Goal: Check status

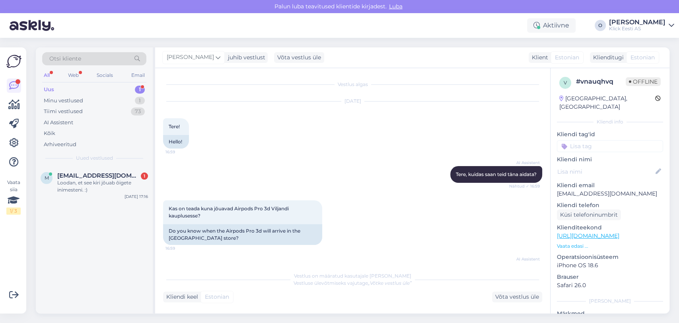
scroll to position [111, 0]
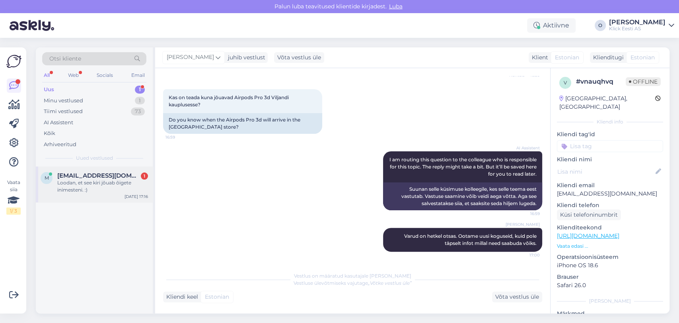
click at [70, 175] on span "[EMAIL_ADDRESS][DOMAIN_NAME]" at bounding box center [98, 175] width 83 height 7
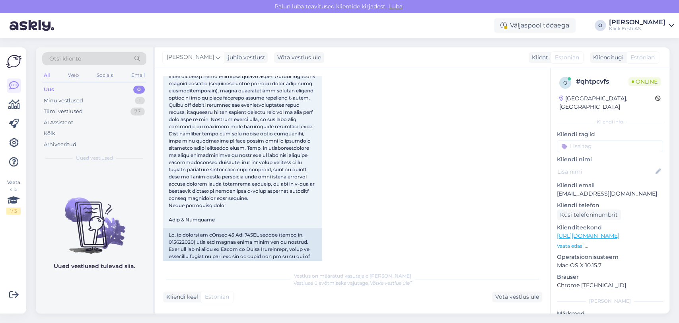
scroll to position [486, 0]
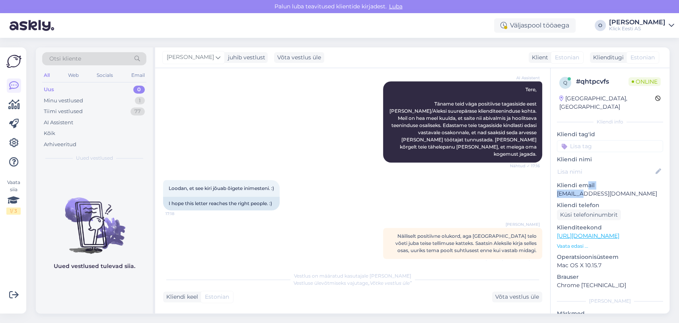
drag, startPoint x: 584, startPoint y: 179, endPoint x: 581, endPoint y: 185, distance: 6.8
click at [581, 185] on div "Kliendi email [EMAIL_ADDRESS][DOMAIN_NAME]" at bounding box center [610, 189] width 106 height 17
click at [581, 189] on p "[EMAIL_ADDRESS][DOMAIN_NAME]" at bounding box center [610, 193] width 106 height 8
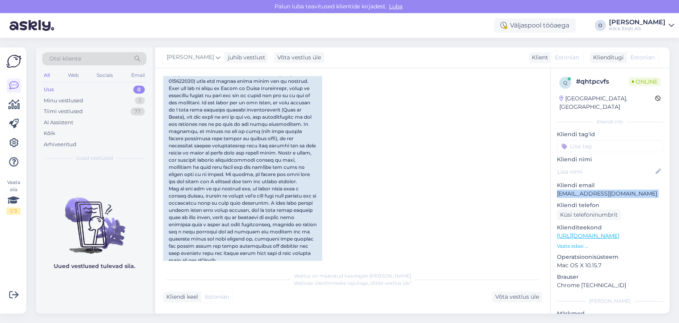
scroll to position [200, 0]
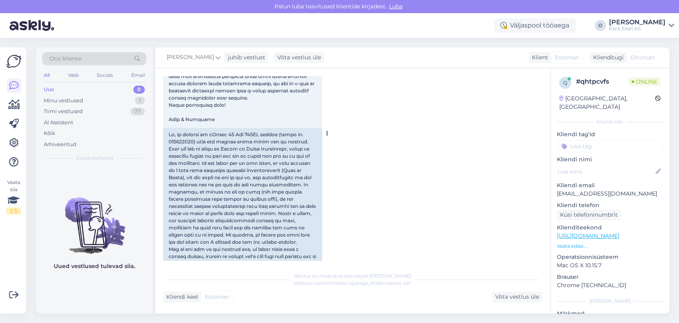
click at [185, 143] on div at bounding box center [242, 238] width 159 height 221
copy div "200217415"
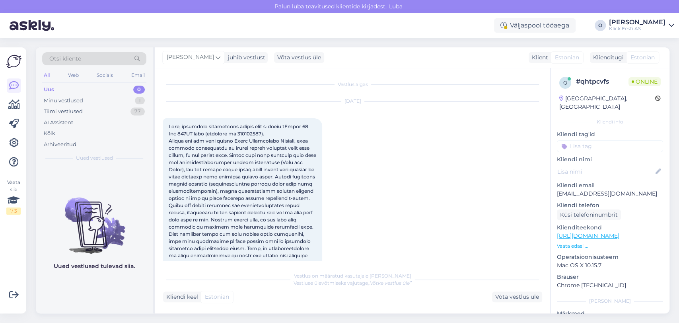
scroll to position [114, 0]
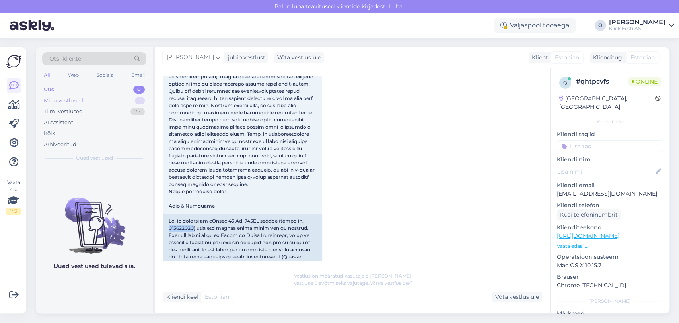
click at [95, 96] on div "Minu vestlused 1" at bounding box center [94, 100] width 104 height 11
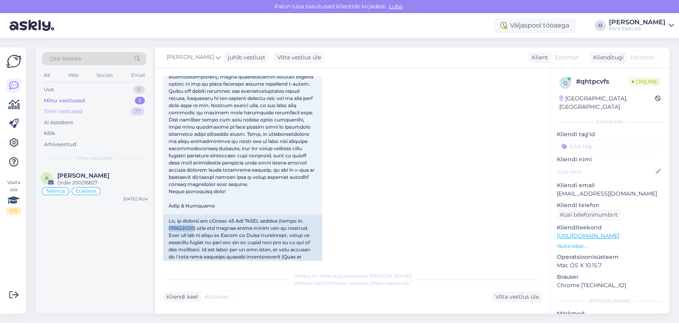
click at [93, 113] on div "Tiimi vestlused 77" at bounding box center [94, 111] width 104 height 11
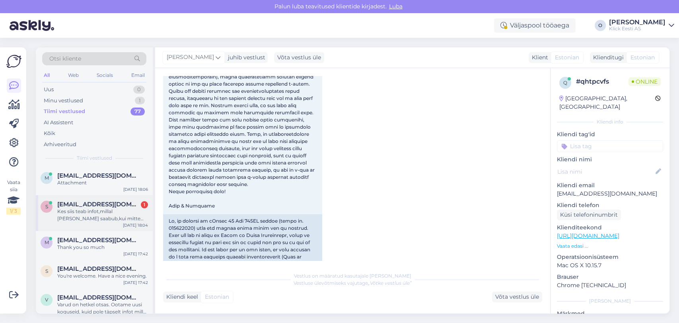
click at [107, 210] on div "Kes siis teab infot,millal [PERSON_NAME] saabub,kui mitte ladu ise?" at bounding box center [102, 215] width 91 height 14
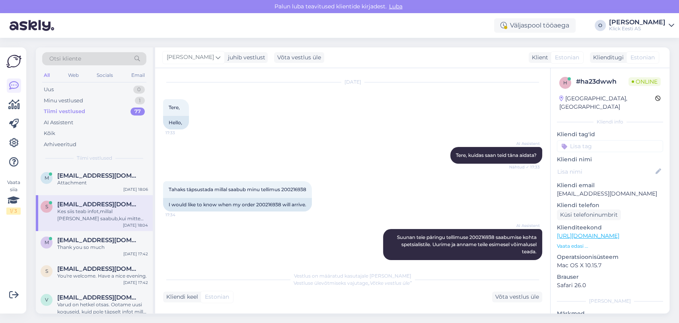
scroll to position [27, 0]
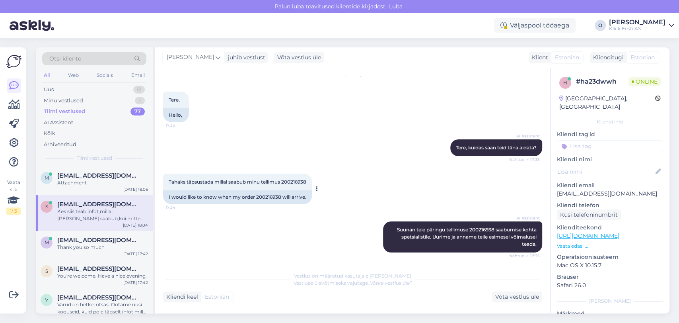
click at [293, 180] on span "Tahaks täpsustada millal saabub minu tellimus 200216938" at bounding box center [238, 182] width 138 height 6
copy div "200216938 17:34"
